Goal: Task Accomplishment & Management: Manage account settings

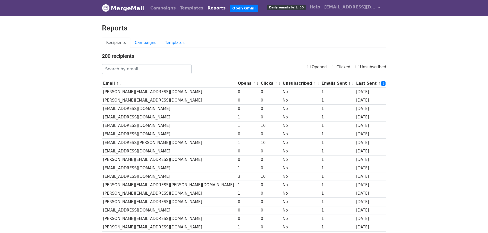
click at [312, 65] on label "Opened" at bounding box center [317, 67] width 20 height 6
click at [310, 65] on input "Opened" at bounding box center [308, 66] width 3 height 3
checkbox input "true"
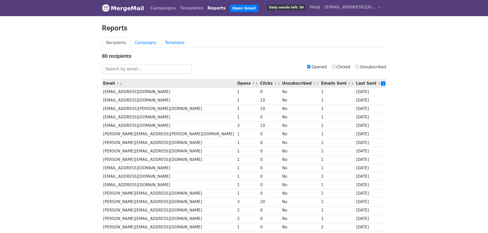
click at [236, 83] on th "Opens ↑ ↓" at bounding box center [247, 83] width 23 height 8
click at [255, 83] on link "↓" at bounding box center [256, 84] width 3 height 4
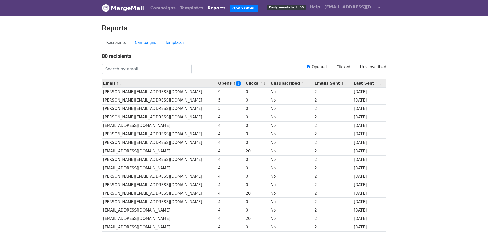
click at [375, 82] on small "↑ ↓" at bounding box center [377, 84] width 5 height 4
click at [375, 83] on link "↑" at bounding box center [376, 84] width 3 height 4
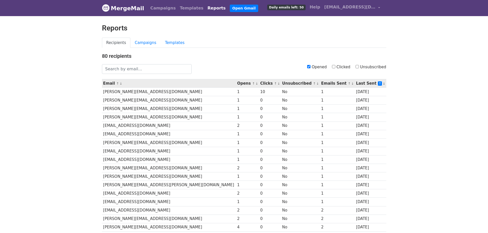
click at [382, 84] on link "↓" at bounding box center [383, 84] width 3 height 4
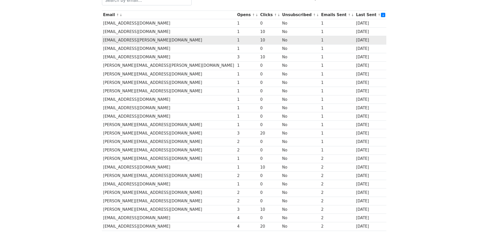
scroll to position [56, 0]
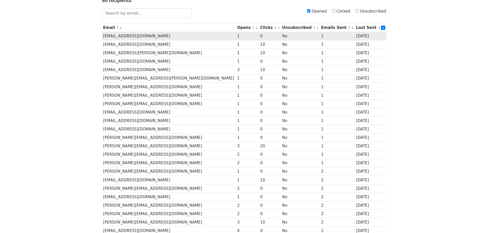
click at [147, 33] on td "[EMAIL_ADDRESS][DOMAIN_NAME]" at bounding box center [169, 36] width 134 height 8
copy tr "[EMAIL_ADDRESS][DOMAIN_NAME]"
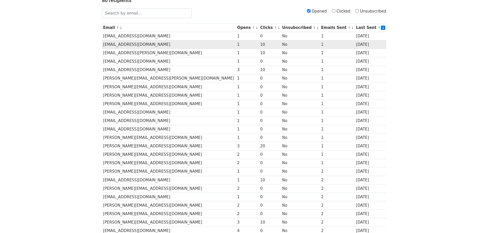
click at [141, 44] on td "MWILLIAMS@INTERO.COM" at bounding box center [169, 44] width 134 height 8
copy tr "MWILLIAMS@INTERO.COM"
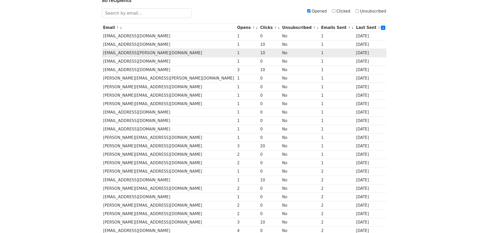
click at [132, 52] on td "JPURNELL@FLYNN.COM" at bounding box center [169, 53] width 134 height 8
copy tr "JPURNELL@FLYNN.COM"
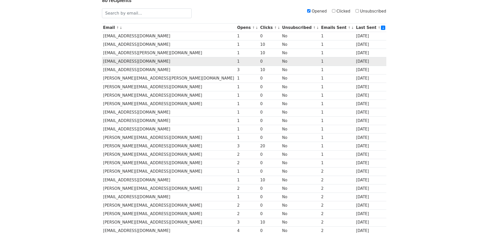
click at [132, 63] on td "DMCCARTHY@INTERSECTIONCRE.COM" at bounding box center [169, 61] width 134 height 8
copy tr "DMCCARTHY@INTERSECTIONCRE.COM"
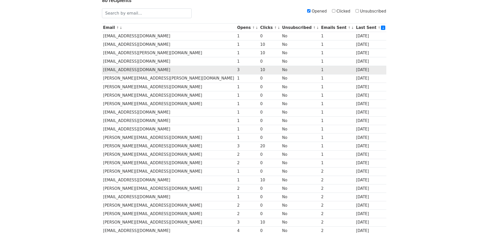
click at [143, 70] on td "HTOPPING@DPPMLLC.COM" at bounding box center [169, 70] width 134 height 8
copy tr "HTOPPING@DPPMLLC.COM"
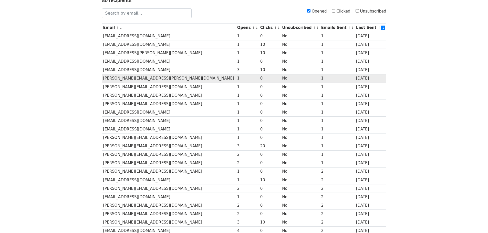
click at [134, 78] on td "KEN@ECHELBERGER.COM" at bounding box center [169, 78] width 134 height 8
copy tr "KEN@ECHELBERGER.COM"
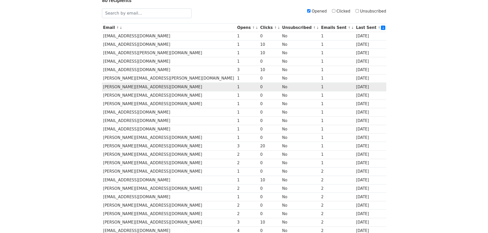
click at [144, 88] on td "ANNE@MCLUREGROUP.COM" at bounding box center [169, 87] width 134 height 8
click at [138, 85] on td "[PERSON_NAME][EMAIL_ADDRESS][DOMAIN_NAME]" at bounding box center [169, 87] width 134 height 8
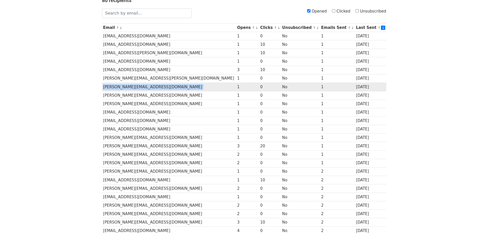
copy tr "[PERSON_NAME][EMAIL_ADDRESS][DOMAIN_NAME]"
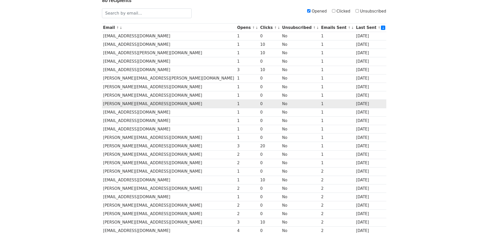
click at [144, 101] on td "[PERSON_NAME][EMAIL_ADDRESS][DOMAIN_NAME]" at bounding box center [169, 104] width 134 height 8
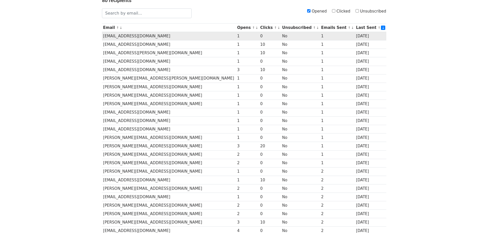
click at [142, 36] on td "[EMAIL_ADDRESS][DOMAIN_NAME]" at bounding box center [169, 36] width 134 height 8
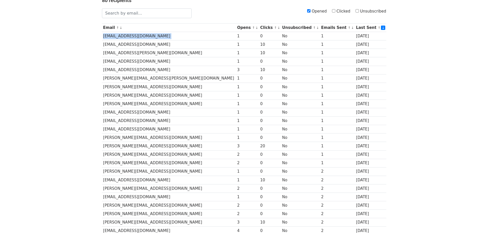
copy tr "[EMAIL_ADDRESS][DOMAIN_NAME]"
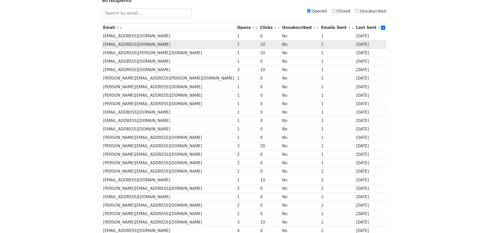
click at [134, 44] on td "[EMAIL_ADDRESS][DOMAIN_NAME]" at bounding box center [169, 44] width 134 height 8
copy tr "[EMAIL_ADDRESS][DOMAIN_NAME]"
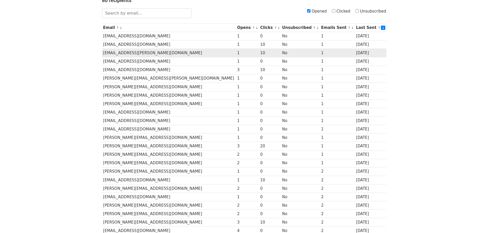
click at [134, 51] on td "[EMAIL_ADDRESS][PERSON_NAME][DOMAIN_NAME]" at bounding box center [169, 53] width 134 height 8
copy tr "[EMAIL_ADDRESS][PERSON_NAME][DOMAIN_NAME]"
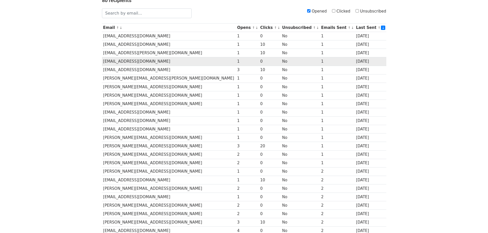
click at [117, 61] on td "[EMAIL_ADDRESS][DOMAIN_NAME]" at bounding box center [169, 61] width 134 height 8
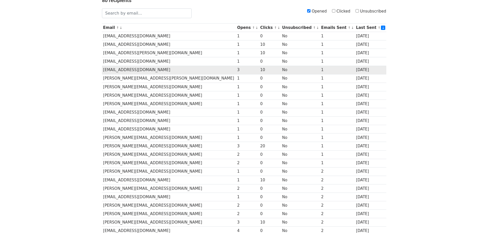
click at [146, 71] on td "[EMAIL_ADDRESS][DOMAIN_NAME]" at bounding box center [169, 70] width 134 height 8
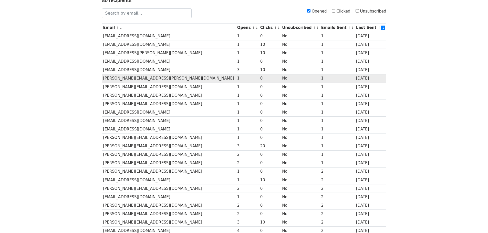
click at [119, 79] on td "[PERSON_NAME][EMAIL_ADDRESS][PERSON_NAME][DOMAIN_NAME]" at bounding box center [169, 78] width 134 height 8
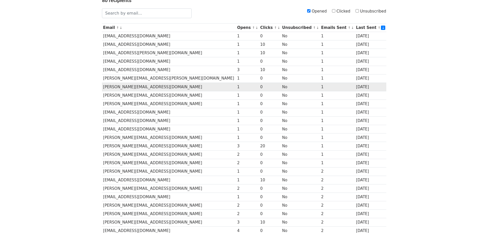
click at [118, 86] on td "[PERSON_NAME][EMAIL_ADDRESS][DOMAIN_NAME]" at bounding box center [169, 87] width 134 height 8
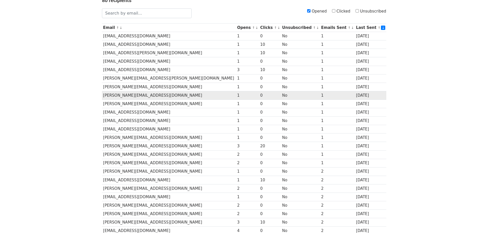
click at [148, 96] on td "[PERSON_NAME][EMAIL_ADDRESS][DOMAIN_NAME]" at bounding box center [169, 95] width 134 height 8
click at [148, 95] on td "[PERSON_NAME][EMAIL_ADDRESS][DOMAIN_NAME]" at bounding box center [169, 95] width 134 height 8
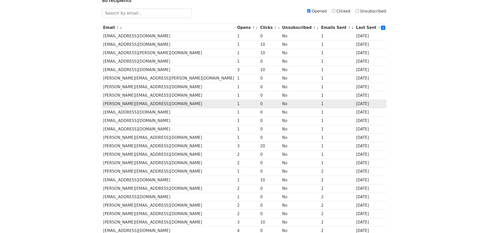
click at [125, 104] on td "[PERSON_NAME][EMAIL_ADDRESS][DOMAIN_NAME]" at bounding box center [169, 104] width 134 height 8
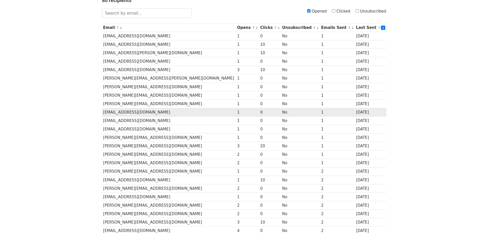
click at [113, 110] on td "[EMAIL_ADDRESS][DOMAIN_NAME]" at bounding box center [169, 112] width 134 height 8
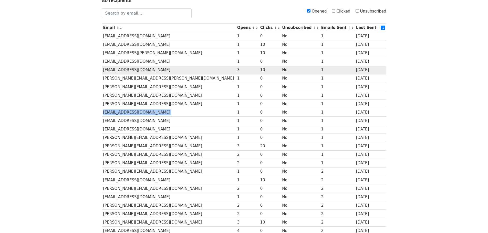
scroll to position [0, 0]
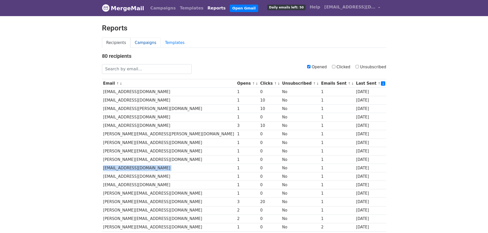
click at [136, 44] on link "Campaigns" at bounding box center [145, 43] width 30 height 10
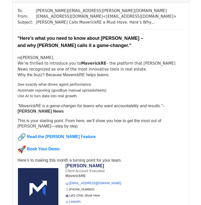
scroll to position [819, 0]
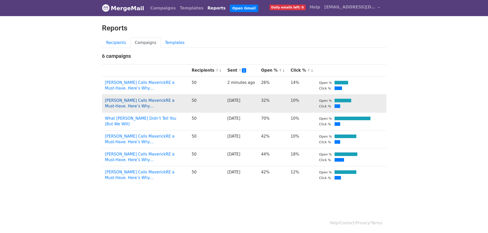
click at [162, 100] on link "Inman Calls MaverickRE a Must-Have. Here’s Why…" at bounding box center [139, 103] width 69 height 10
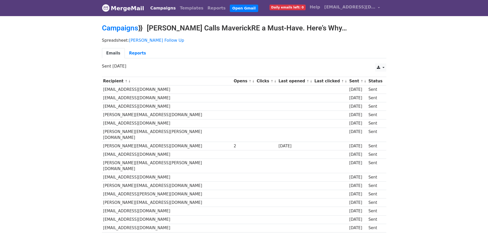
click at [233, 81] on th "Opens ↑ ↓" at bounding box center [243, 81] width 23 height 8
click at [249, 82] on link "↑" at bounding box center [250, 81] width 3 height 4
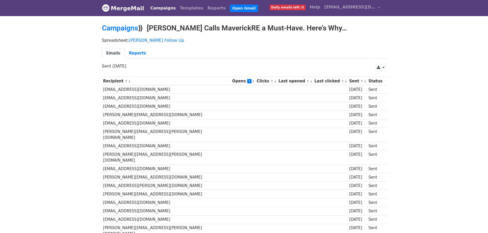
click at [252, 83] on link "↓" at bounding box center [253, 81] width 3 height 4
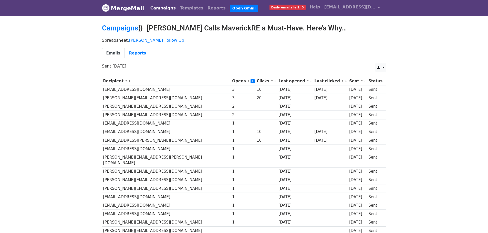
click at [143, 90] on td "[EMAIL_ADDRESS][DOMAIN_NAME]" at bounding box center [166, 90] width 129 height 8
click at [143, 89] on td "[EMAIL_ADDRESS][DOMAIN_NAME]" at bounding box center [166, 90] width 129 height 8
copy tr "[EMAIL_ADDRESS][DOMAIN_NAME]"
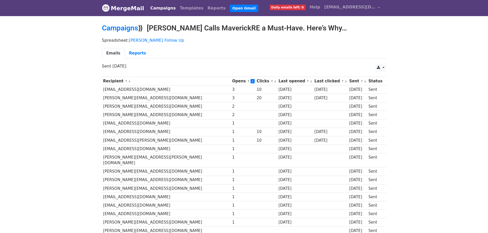
click at [133, 97] on td "[PERSON_NAME][EMAIL_ADDRESS][DOMAIN_NAME]" at bounding box center [166, 98] width 129 height 8
copy tr "[PERSON_NAME][EMAIL_ADDRESS][DOMAIN_NAME]"
click at [122, 105] on td "[PERSON_NAME][EMAIL_ADDRESS][DOMAIN_NAME]" at bounding box center [166, 106] width 129 height 8
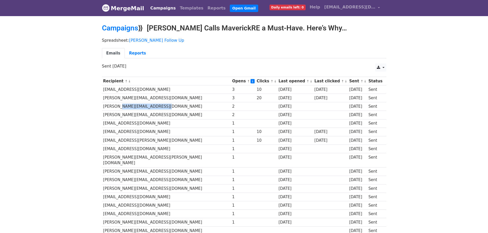
click at [122, 105] on td "[PERSON_NAME][EMAIL_ADDRESS][DOMAIN_NAME]" at bounding box center [166, 106] width 129 height 8
copy tr "[PERSON_NAME][EMAIL_ADDRESS][DOMAIN_NAME]"
click at [132, 114] on td "[PERSON_NAME][EMAIL_ADDRESS][DOMAIN_NAME]" at bounding box center [166, 115] width 129 height 8
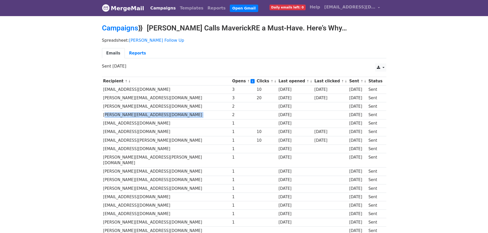
click at [132, 114] on td "[PERSON_NAME][EMAIL_ADDRESS][DOMAIN_NAME]" at bounding box center [166, 115] width 129 height 8
copy tr "[PERSON_NAME][EMAIL_ADDRESS][DOMAIN_NAME]"
click at [136, 123] on td "[EMAIL_ADDRESS][DOMAIN_NAME]" at bounding box center [166, 123] width 129 height 8
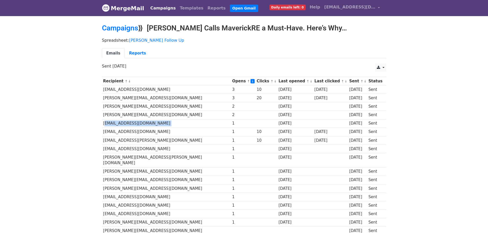
copy tr "[EMAIL_ADDRESS][DOMAIN_NAME]"
click at [139, 133] on td "[EMAIL_ADDRESS][DOMAIN_NAME]" at bounding box center [166, 132] width 129 height 8
copy tr "[EMAIL_ADDRESS][DOMAIN_NAME]"
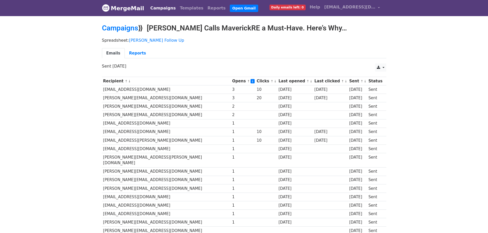
click at [129, 141] on td "[EMAIL_ADDRESS][PERSON_NAME][DOMAIN_NAME]" at bounding box center [166, 140] width 129 height 8
copy tr "[EMAIL_ADDRESS][PERSON_NAME][DOMAIN_NAME]"
click at [140, 150] on td "[EMAIL_ADDRESS][DOMAIN_NAME]" at bounding box center [166, 149] width 129 height 8
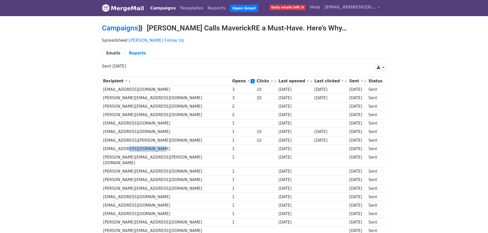
click at [140, 150] on td "[EMAIL_ADDRESS][DOMAIN_NAME]" at bounding box center [166, 149] width 129 height 8
copy tr "[EMAIL_ADDRESS][DOMAIN_NAME]"
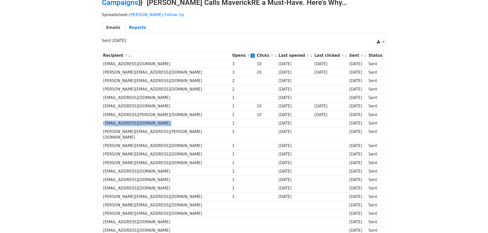
scroll to position [51, 0]
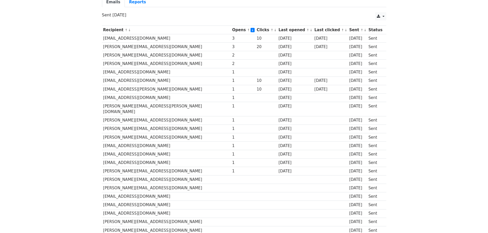
click at [115, 106] on td "[PERSON_NAME][EMAIL_ADDRESS][PERSON_NAME][DOMAIN_NAME]" at bounding box center [166, 109] width 129 height 14
copy tr "[PERSON_NAME][EMAIL_ADDRESS][PERSON_NAME][DOMAIN_NAME]"
click at [123, 116] on td "[PERSON_NAME][EMAIL_ADDRESS][DOMAIN_NAME]" at bounding box center [166, 120] width 129 height 8
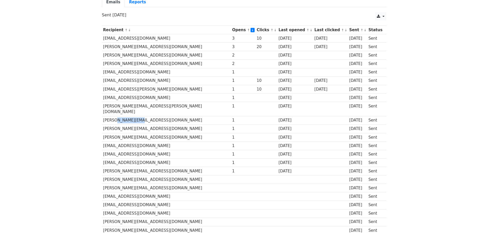
click at [123, 116] on td "[PERSON_NAME][EMAIL_ADDRESS][DOMAIN_NAME]" at bounding box center [166, 120] width 129 height 8
copy tr "[PERSON_NAME][EMAIL_ADDRESS][DOMAIN_NAME]"
click at [118, 126] on td "[PERSON_NAME][EMAIL_ADDRESS][DOMAIN_NAME]" at bounding box center [166, 129] width 129 height 8
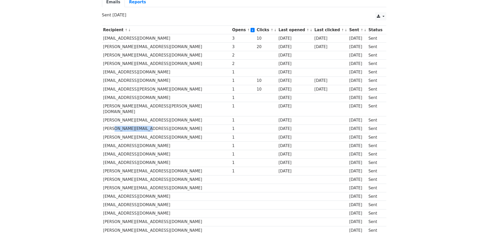
click at [120, 125] on td "[PERSON_NAME][EMAIL_ADDRESS][DOMAIN_NAME]" at bounding box center [166, 129] width 129 height 8
click at [115, 133] on td "[PERSON_NAME][EMAIL_ADDRESS][DOMAIN_NAME]" at bounding box center [166, 137] width 129 height 8
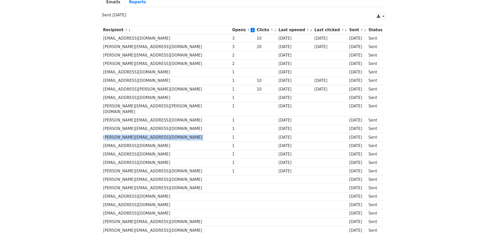
click at [115, 133] on td "[PERSON_NAME][EMAIL_ADDRESS][DOMAIN_NAME]" at bounding box center [166, 137] width 129 height 8
click at [139, 142] on td "[EMAIL_ADDRESS][DOMAIN_NAME]" at bounding box center [166, 146] width 129 height 8
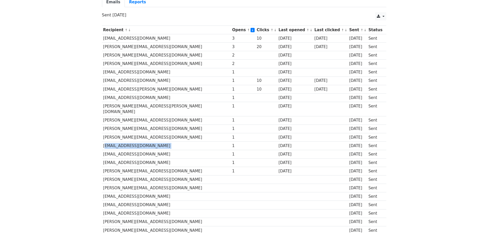
click at [139, 142] on td "[EMAIL_ADDRESS][DOMAIN_NAME]" at bounding box center [166, 146] width 129 height 8
click at [131, 150] on td "[EMAIL_ADDRESS][DOMAIN_NAME]" at bounding box center [166, 154] width 129 height 8
click at [143, 159] on td "[EMAIL_ADDRESS][DOMAIN_NAME]" at bounding box center [166, 163] width 129 height 8
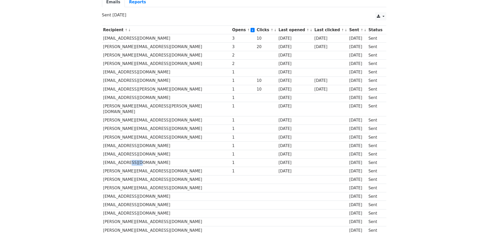
click at [143, 159] on td "[EMAIL_ADDRESS][DOMAIN_NAME]" at bounding box center [166, 163] width 129 height 8
click at [140, 167] on td "[PERSON_NAME][EMAIL_ADDRESS][DOMAIN_NAME]" at bounding box center [166, 171] width 129 height 8
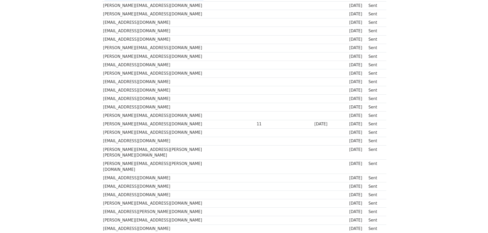
scroll to position [230, 0]
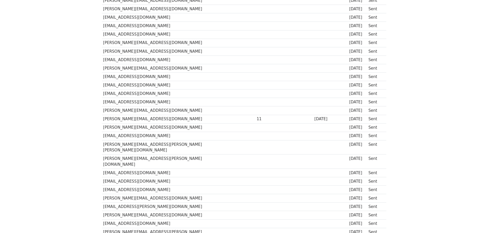
click at [157, 115] on td "[PERSON_NAME][EMAIL_ADDRESS][DOMAIN_NAME]" at bounding box center [166, 119] width 129 height 8
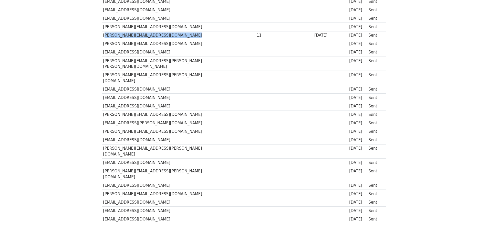
scroll to position [321, 0]
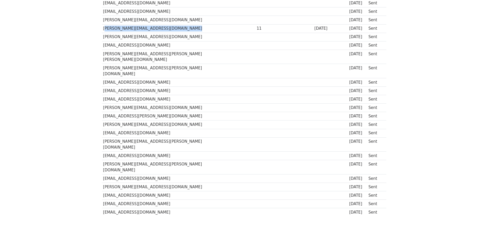
click at [241, 112] on td at bounding box center [243, 116] width 25 height 8
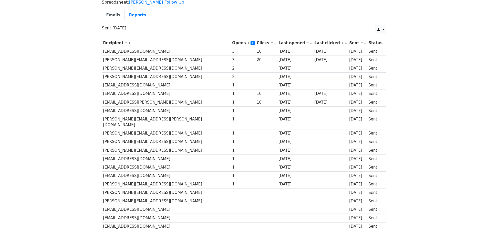
scroll to position [0, 0]
